Goal: Participate in discussion: Engage in conversation with other users on a specific topic

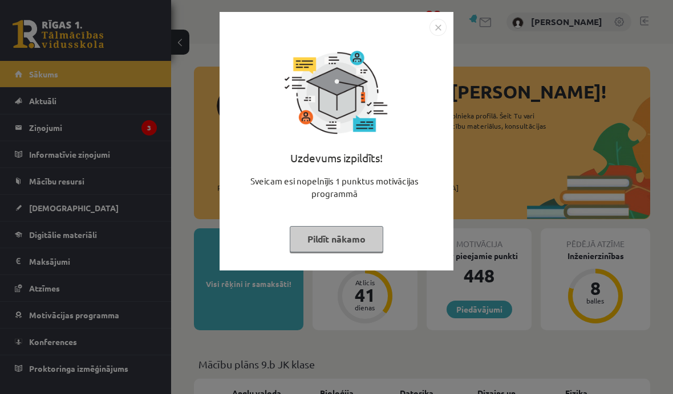
click at [345, 245] on button "Pildīt nākamo" at bounding box center [336, 239] width 93 height 26
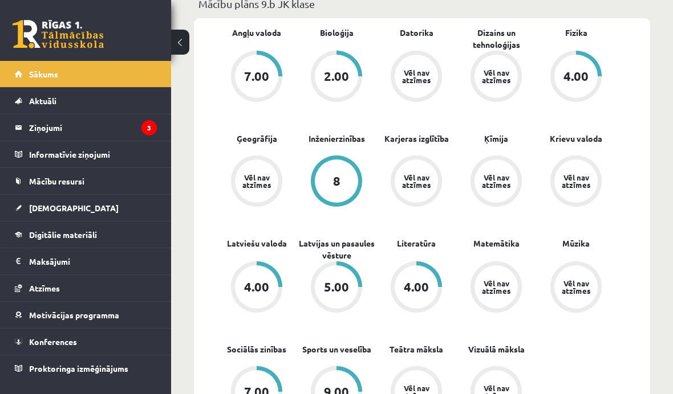
scroll to position [359, 0]
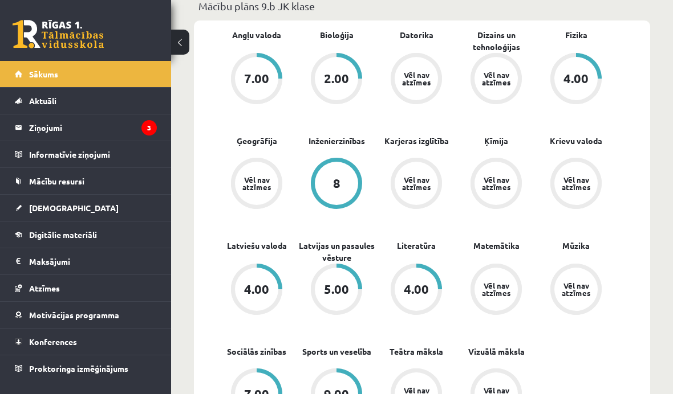
click at [56, 133] on legend "Ziņojumi 3" at bounding box center [93, 128] width 128 height 26
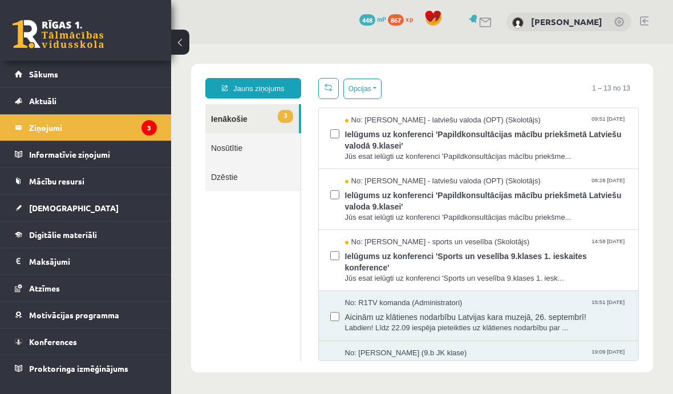
click at [35, 340] on span "Konferences" at bounding box center [53, 342] width 48 height 10
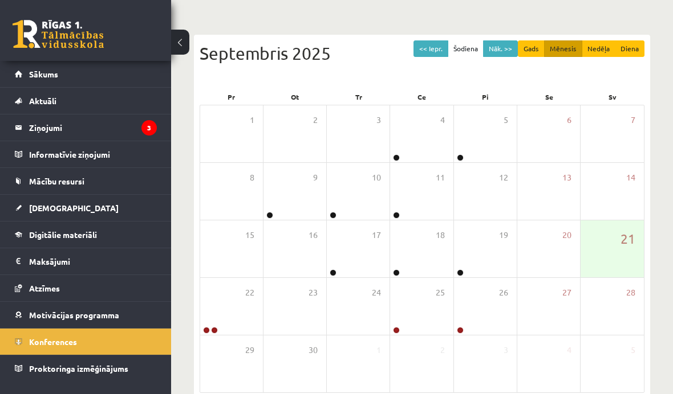
scroll to position [93, 0]
click at [226, 340] on div at bounding box center [233, 341] width 15 height 10
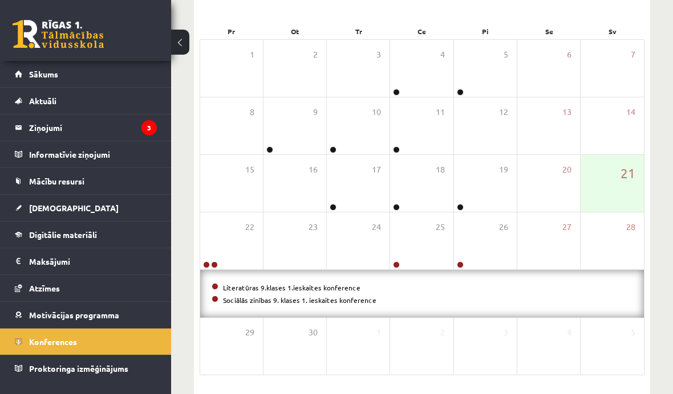
scroll to position [157, 0]
click at [432, 279] on div "Literatūras 9.klases 1.ieskaites konference Sociālās zinības 9. klases 1. ieska…" at bounding box center [422, 295] width 444 height 48
click at [430, 275] on div at bounding box center [424, 277] width 15 height 10
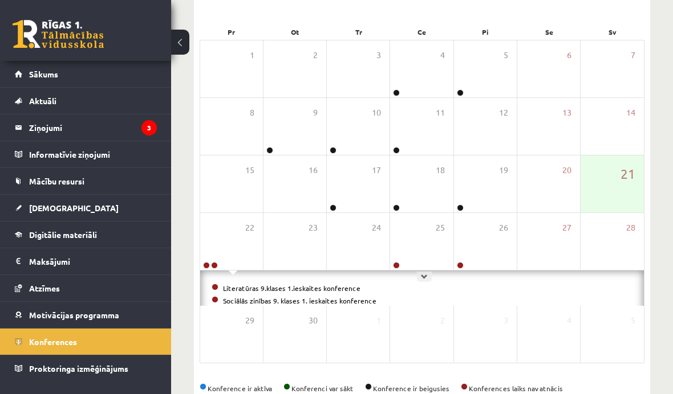
scroll to position [111, 0]
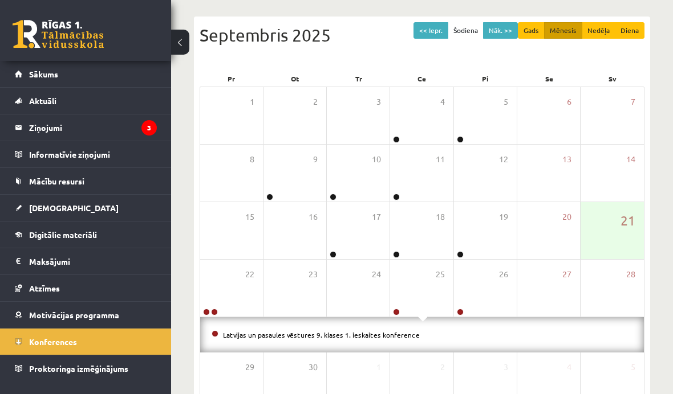
click at [440, 287] on div "25" at bounding box center [421, 288] width 63 height 57
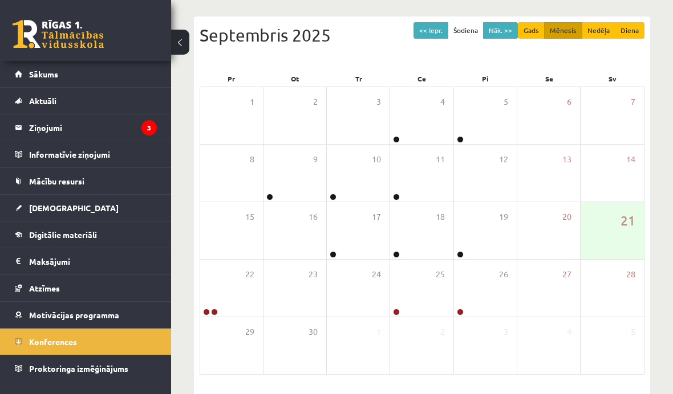
scroll to position [109, 0]
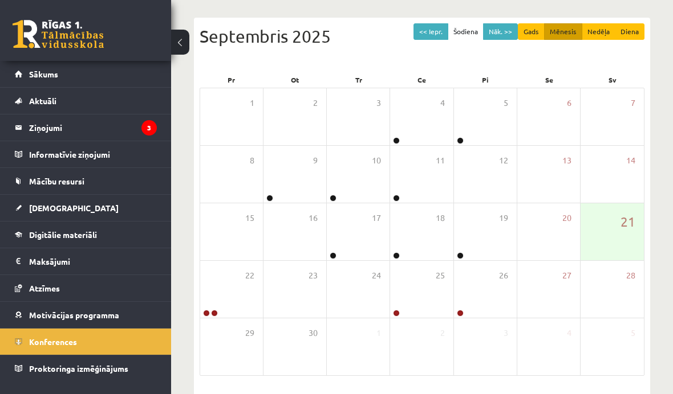
click at [437, 291] on div "25" at bounding box center [421, 289] width 63 height 57
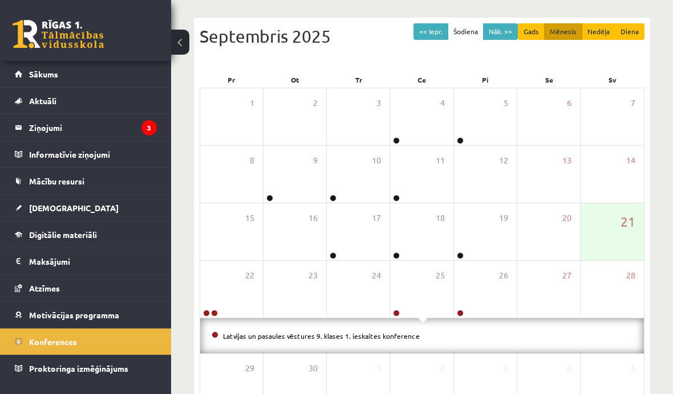
click at [433, 342] on div "Latvijas un pasaules vēstures 9. klases 1. ieskaites konference" at bounding box center [422, 336] width 444 height 35
click at [406, 339] on link "Latvijas un pasaules vēstures 9. klases 1. ieskaites konference" at bounding box center [321, 336] width 197 height 9
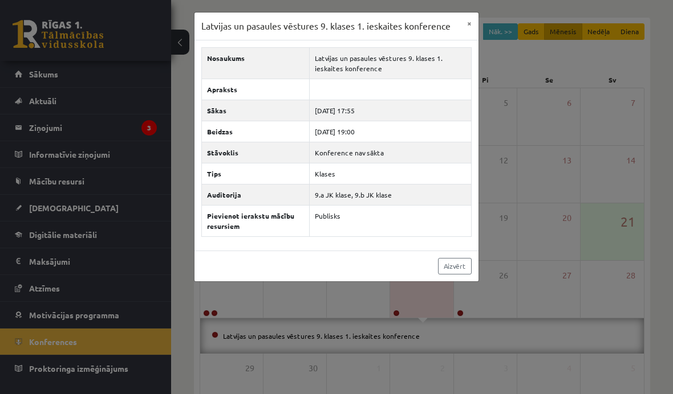
click at [467, 24] on button "×" at bounding box center [469, 24] width 18 height 22
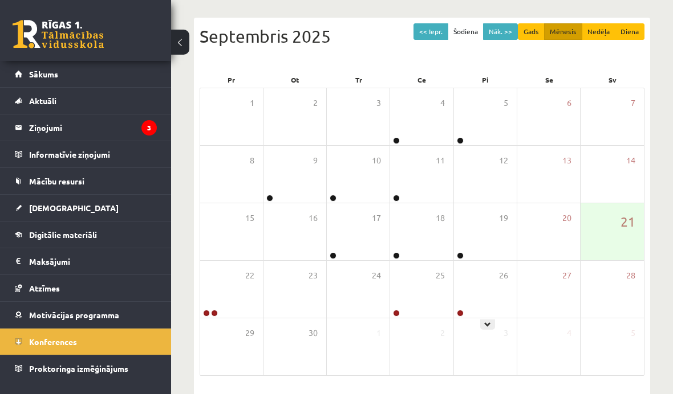
click at [491, 326] on div at bounding box center [487, 325] width 15 height 10
